Goal: Task Accomplishment & Management: Complete application form

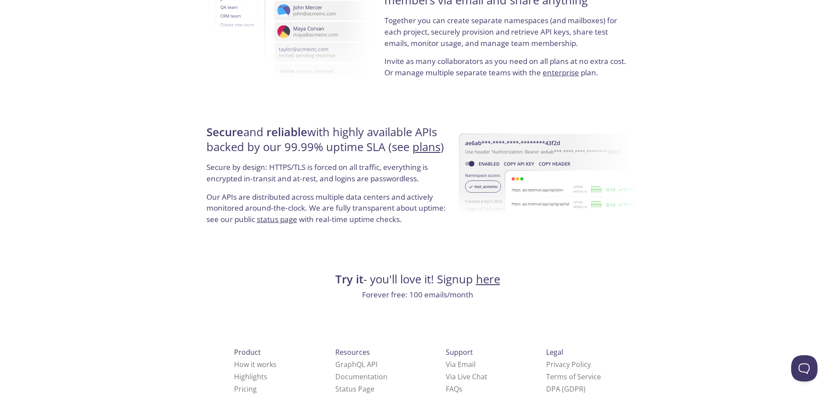
scroll to position [1605, 0]
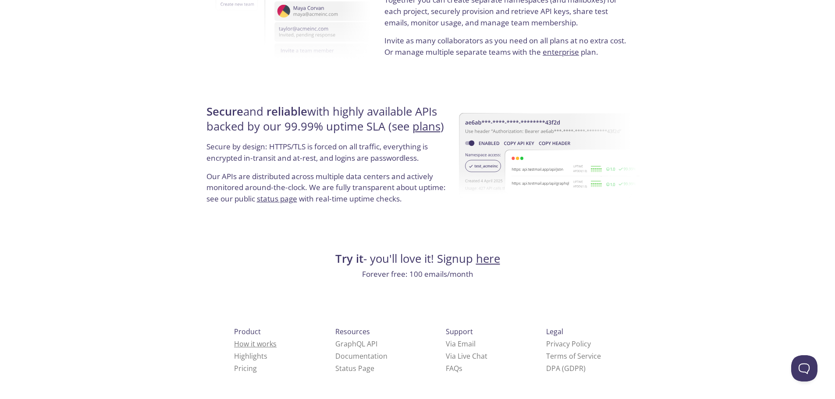
click at [234, 340] on link "How it works" at bounding box center [255, 344] width 43 height 10
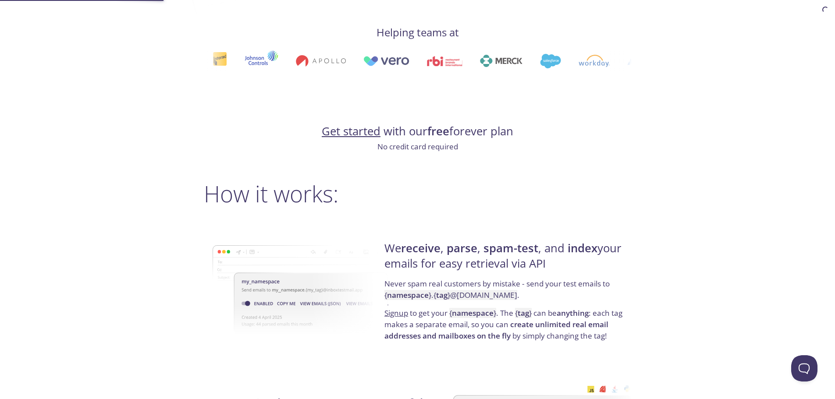
scroll to position [468, 0]
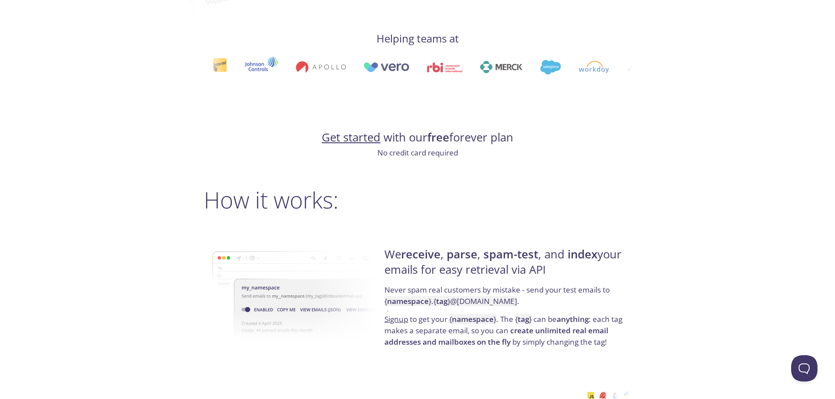
click at [437, 336] on p "Signup to get your { namespace } . The { tag } can be anything : each tag makes…" at bounding box center [506, 331] width 244 height 34
click at [392, 323] on link "Signup" at bounding box center [396, 319] width 24 height 10
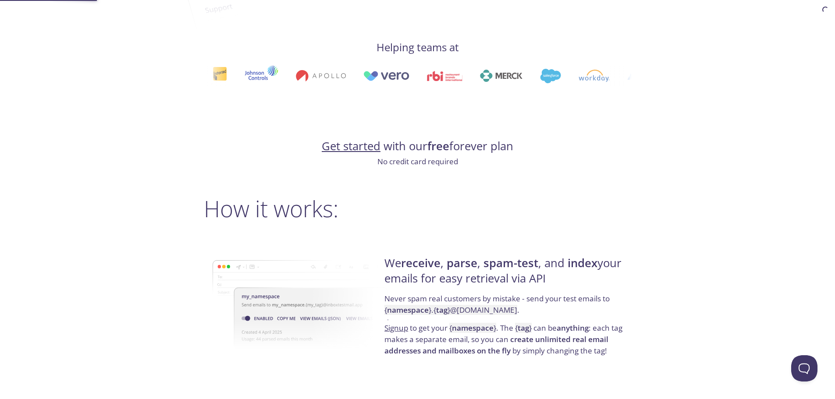
scroll to position [458, 0]
